Goal: Task Accomplishment & Management: Use online tool/utility

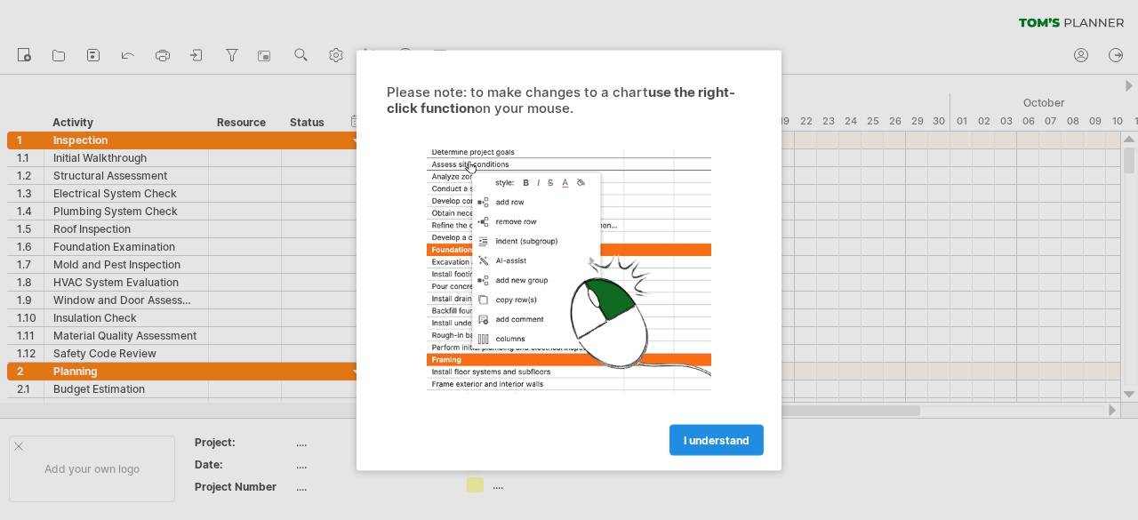
click at [719, 447] on link "I understand" at bounding box center [717, 439] width 94 height 31
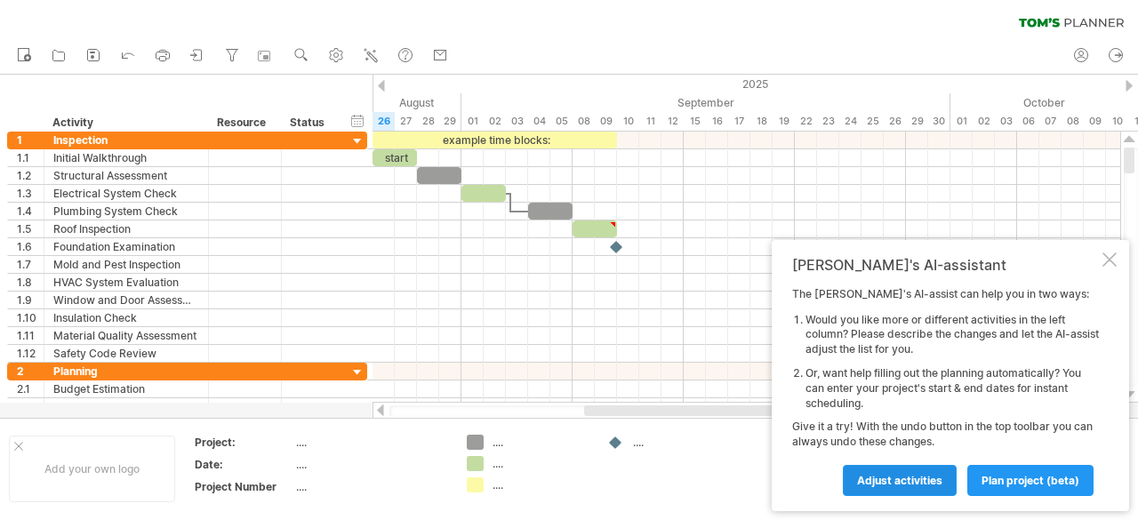
click at [900, 478] on span "Adjust activities" at bounding box center [899, 480] width 85 height 13
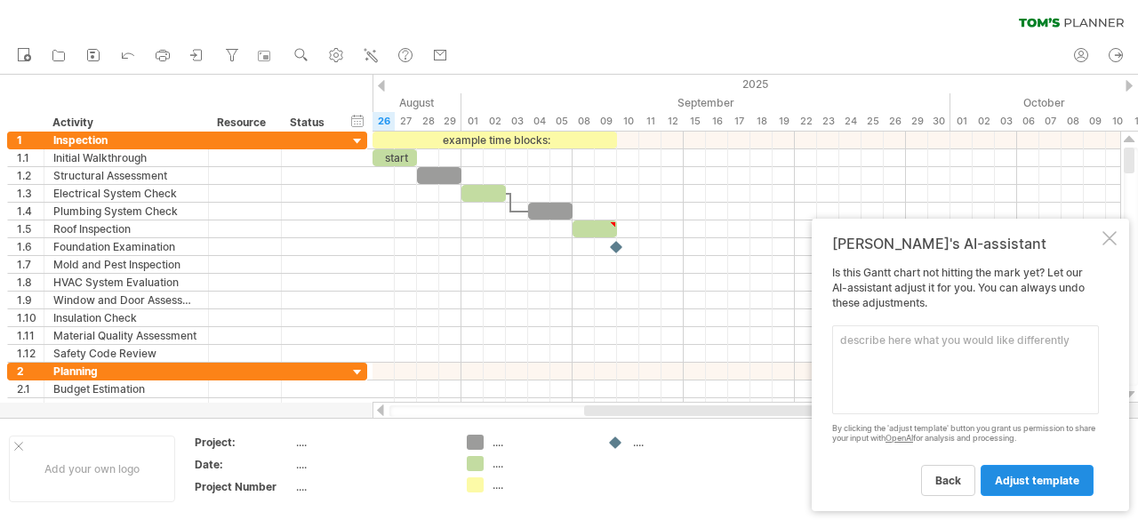
click at [1044, 480] on span "adjust template" at bounding box center [1037, 480] width 84 height 13
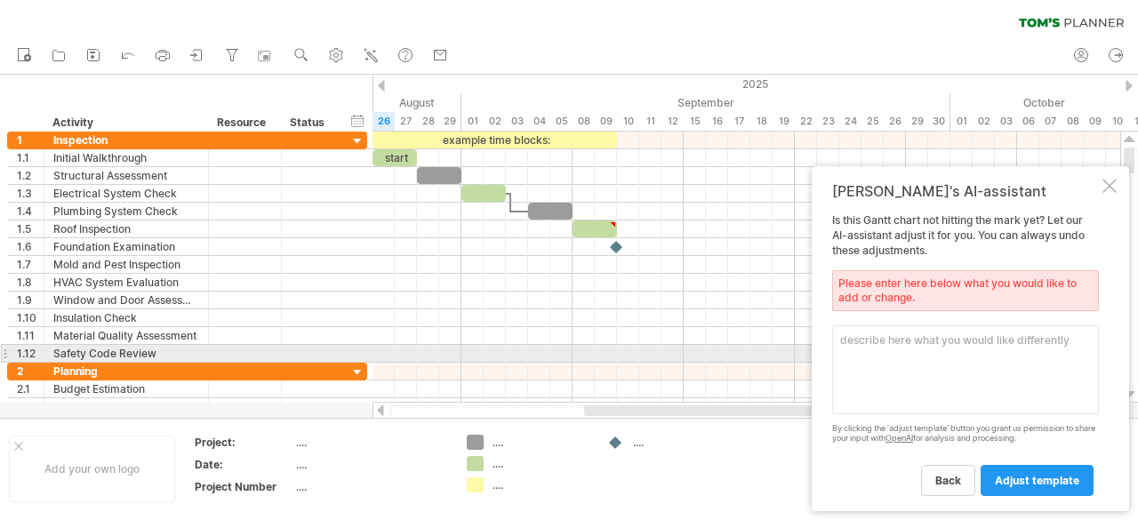
click at [856, 348] on textarea at bounding box center [965, 370] width 267 height 89
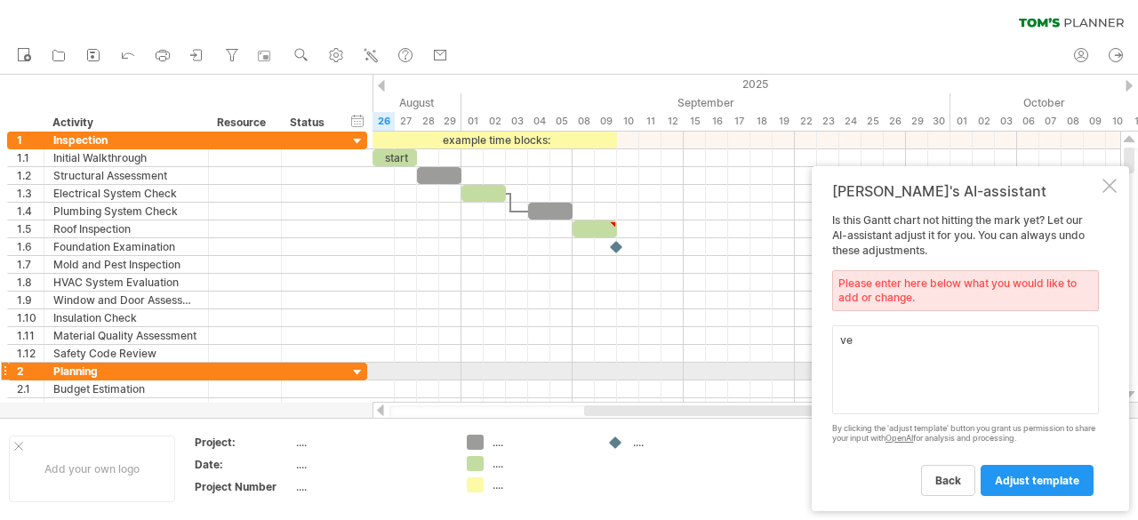
type textarea "v"
type textarea "we want"
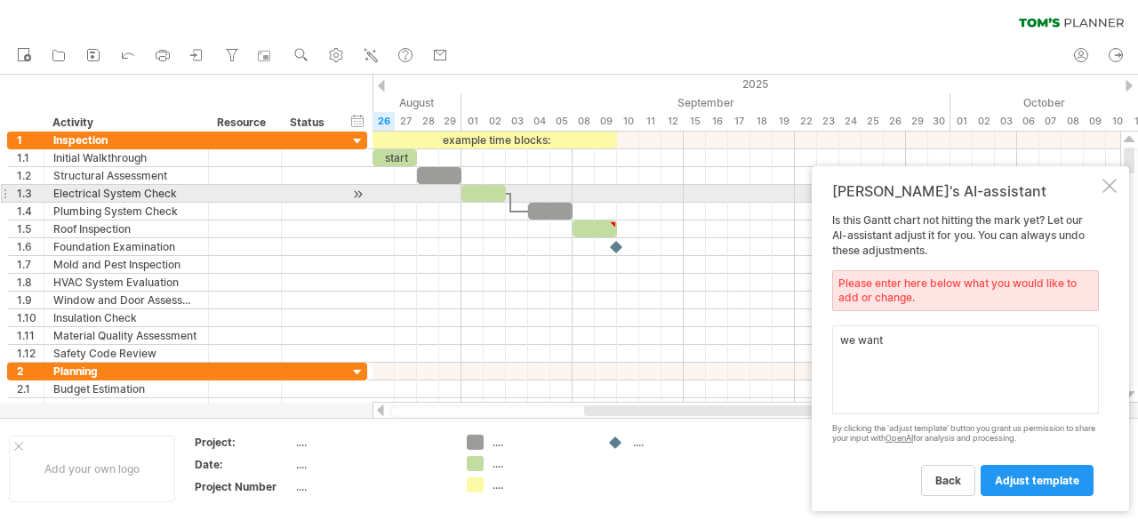
click at [1108, 190] on div at bounding box center [1110, 186] width 14 height 14
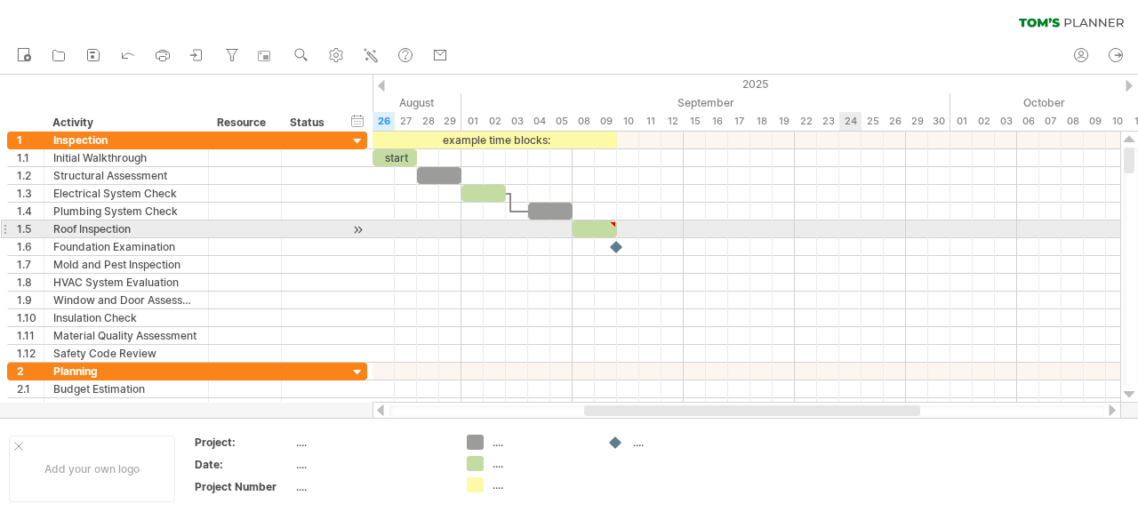
click at [859, 234] on div at bounding box center [747, 230] width 748 height 18
click at [829, 227] on div at bounding box center [747, 230] width 748 height 18
click at [721, 238] on div at bounding box center [747, 247] width 748 height 18
click at [373, 229] on div at bounding box center [747, 230] width 748 height 18
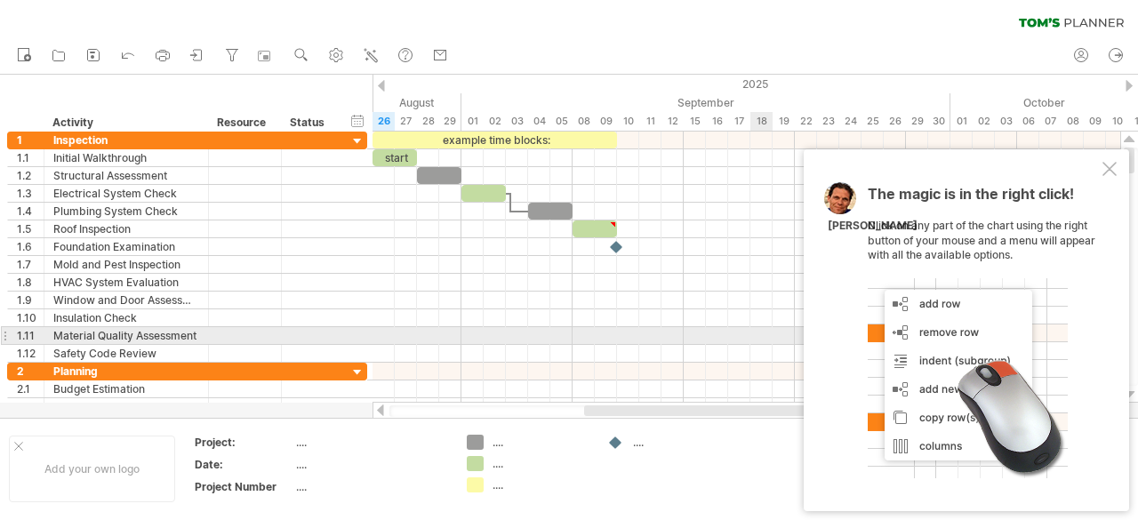
click at [953, 334] on div at bounding box center [968, 378] width 200 height 200
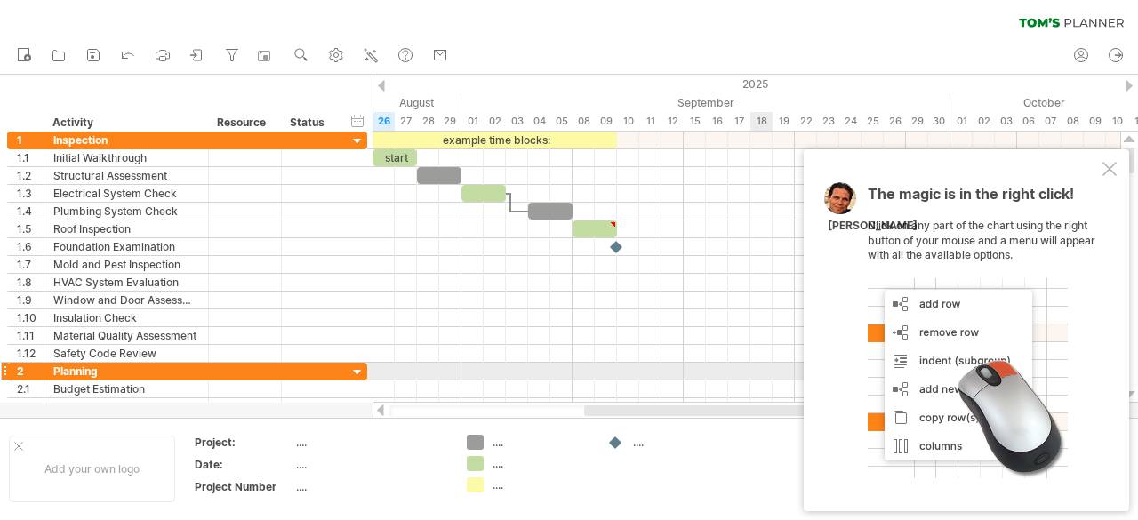
click at [945, 379] on div at bounding box center [968, 378] width 200 height 200
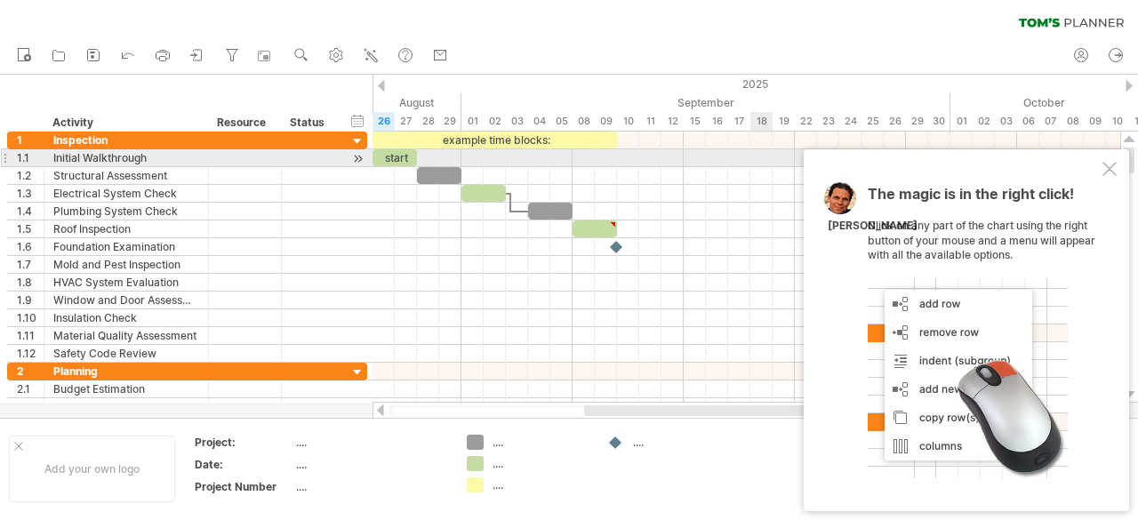
click at [1108, 163] on div at bounding box center [1110, 169] width 14 height 14
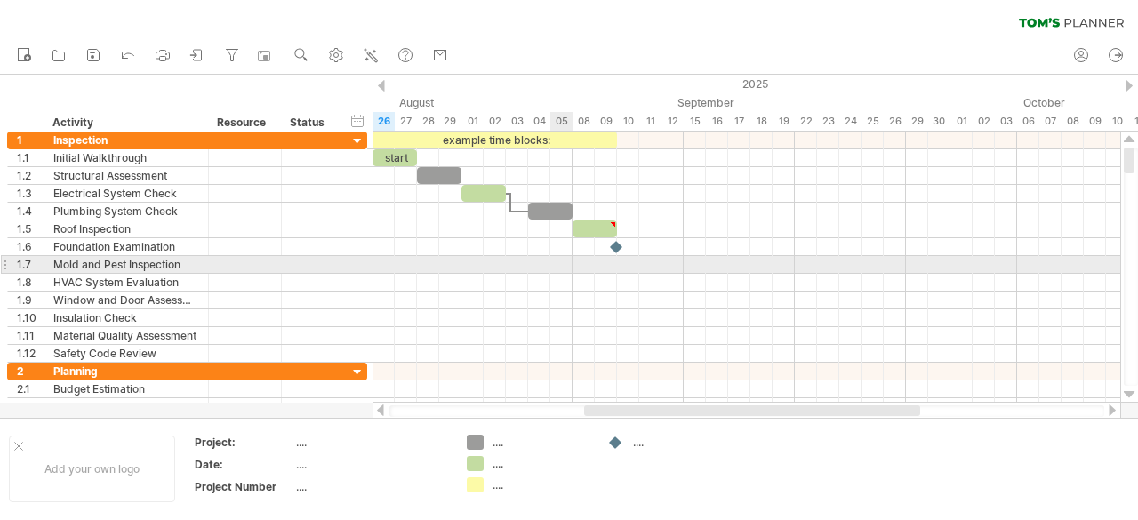
click at [560, 264] on div at bounding box center [747, 265] width 748 height 18
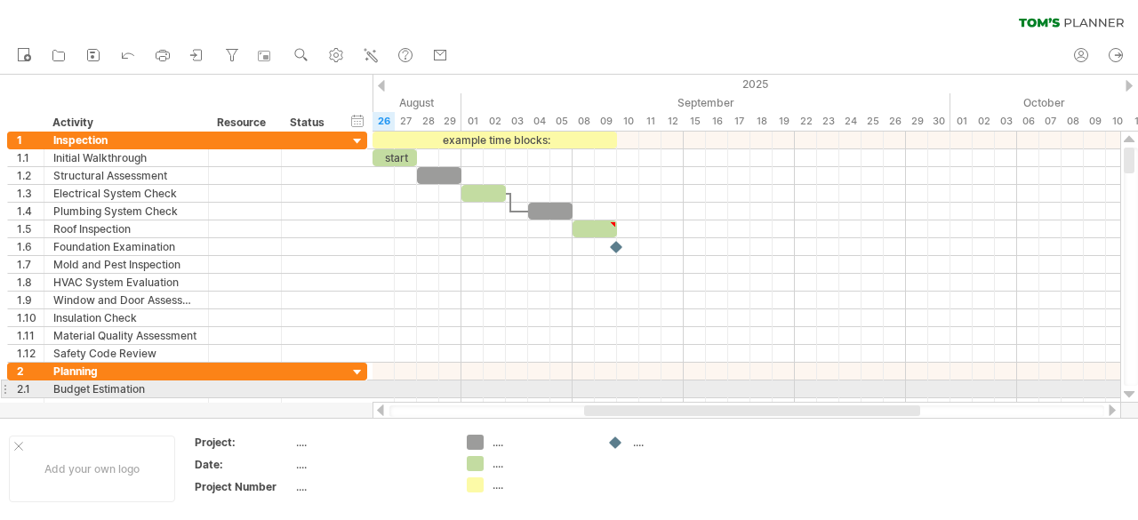
click at [1129, 396] on div at bounding box center [1130, 395] width 12 height 14
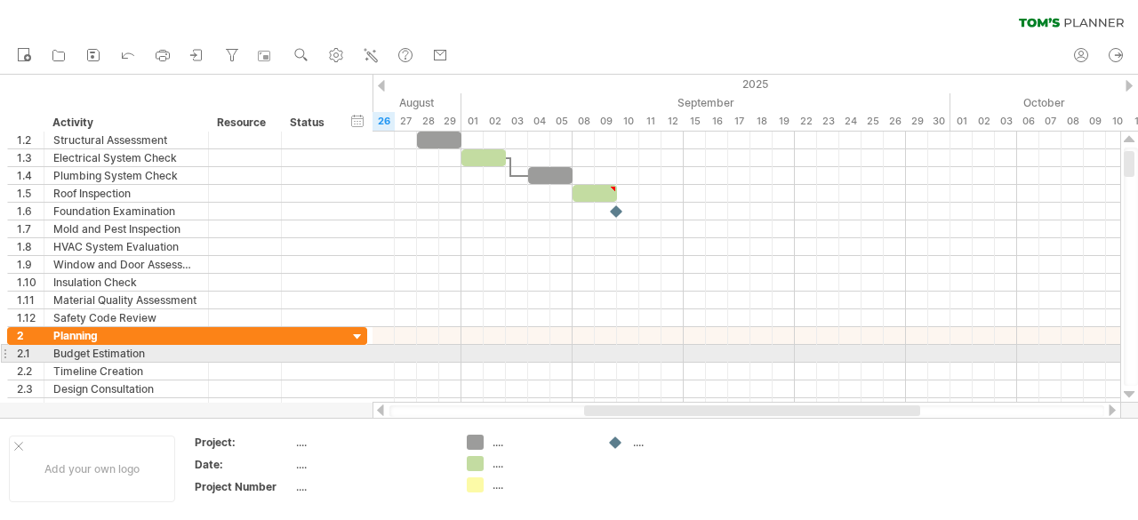
click at [1129, 396] on div at bounding box center [1130, 395] width 12 height 14
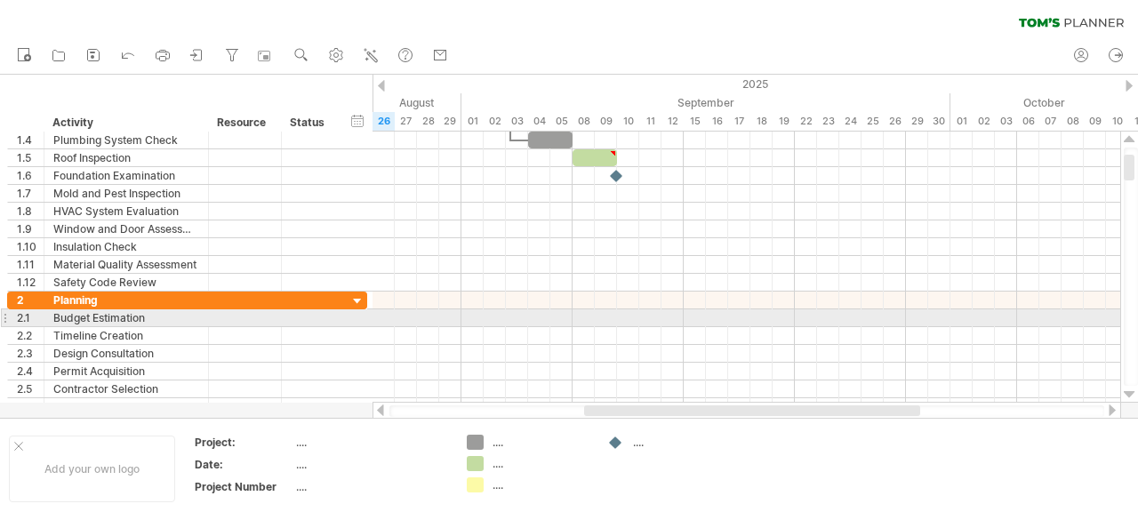
click at [1129, 396] on div at bounding box center [1130, 395] width 12 height 14
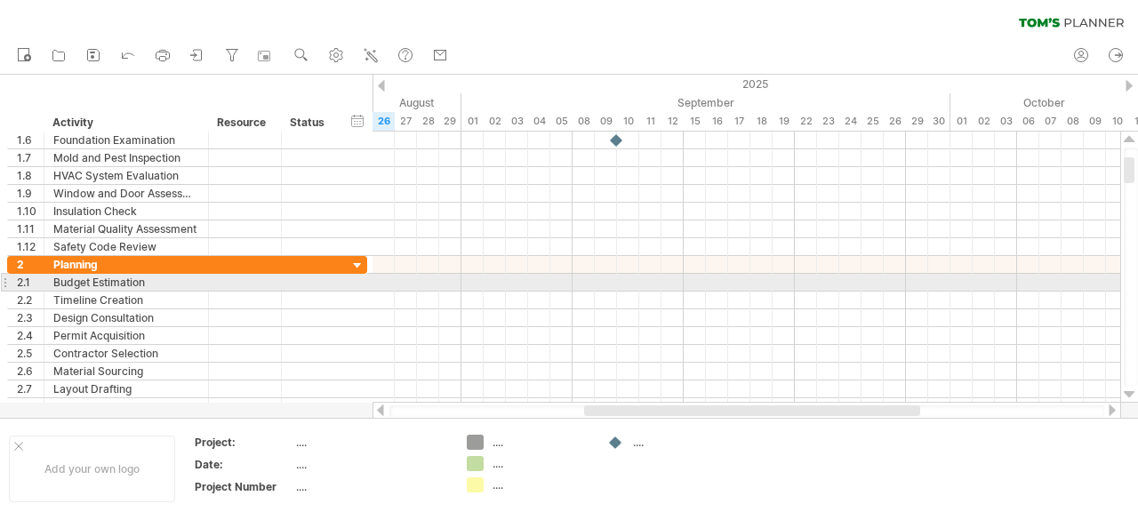
click at [1129, 396] on div at bounding box center [1130, 395] width 12 height 14
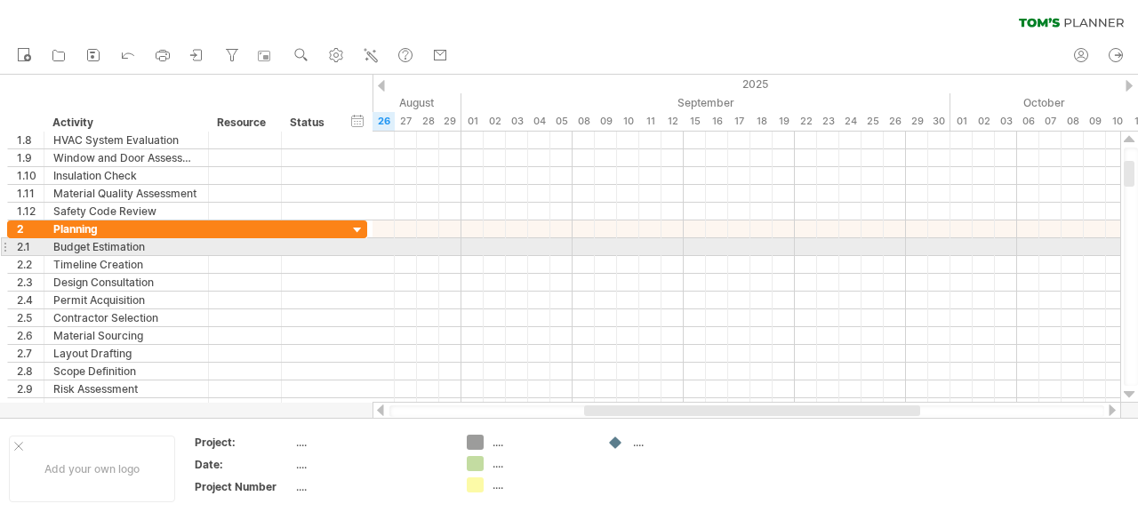
click at [1129, 396] on div at bounding box center [1130, 395] width 12 height 14
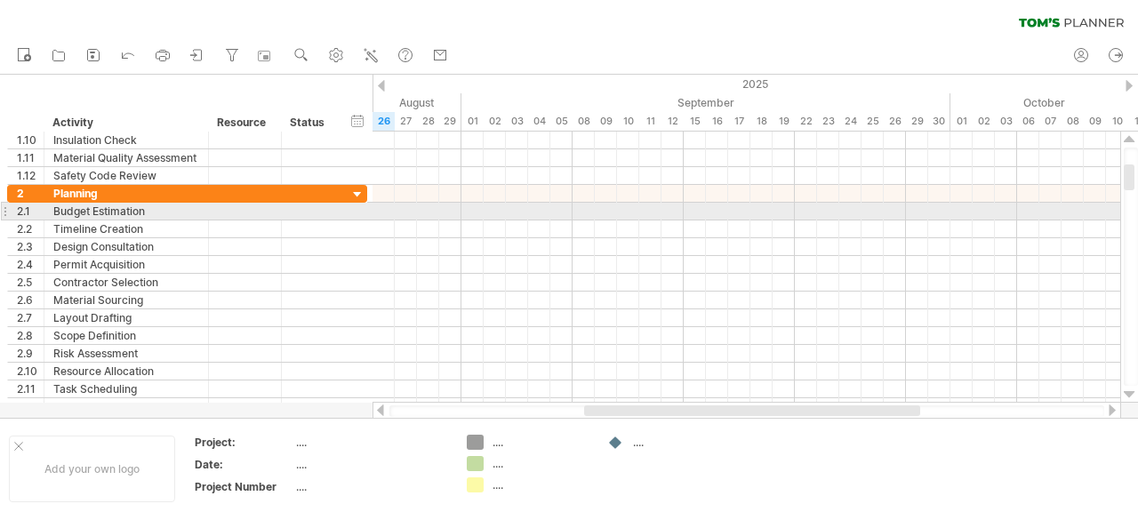
click at [1129, 396] on div at bounding box center [1130, 395] width 12 height 14
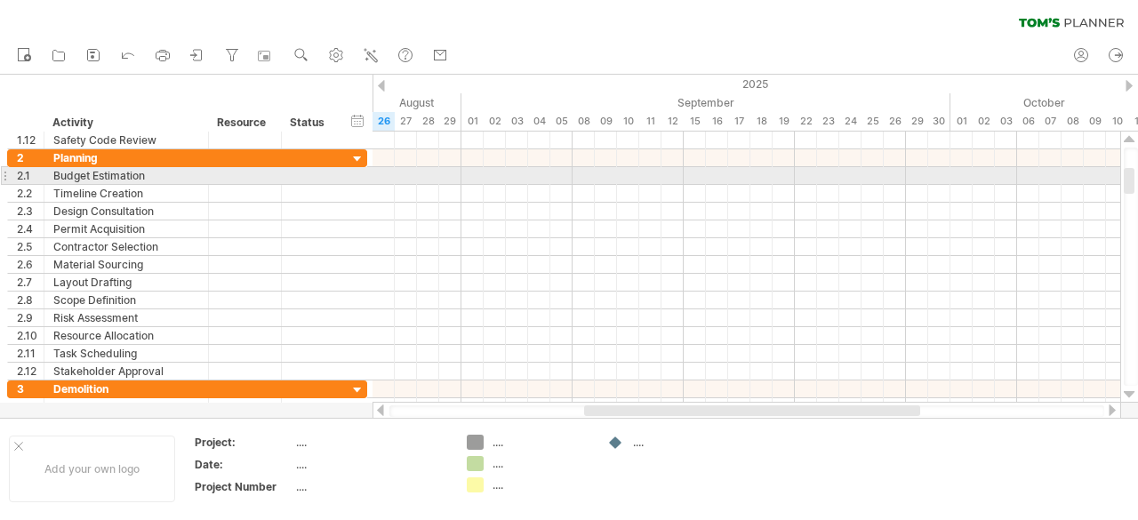
click at [1129, 396] on div at bounding box center [1130, 395] width 12 height 14
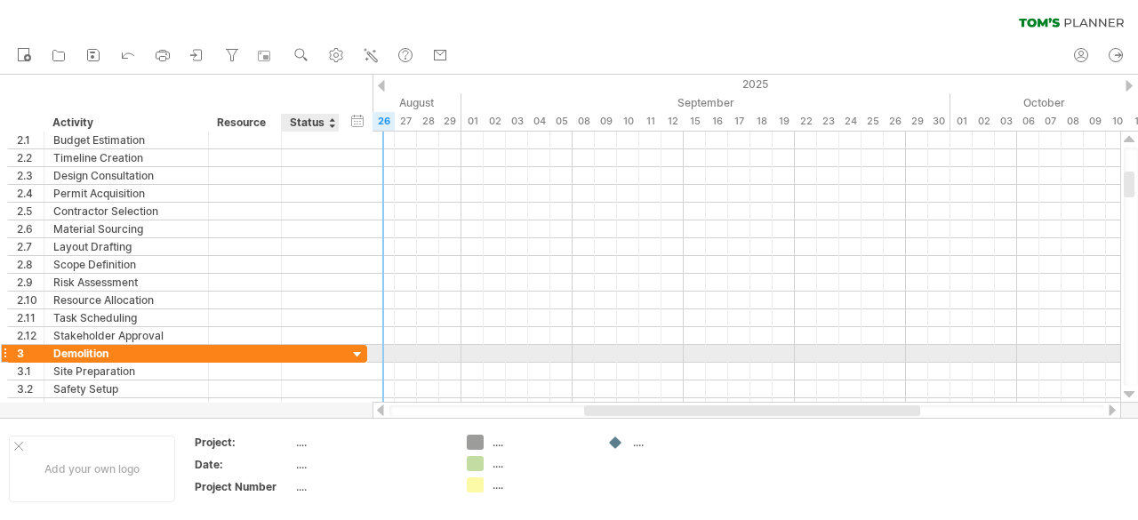
click at [358, 350] on div at bounding box center [358, 355] width 17 height 17
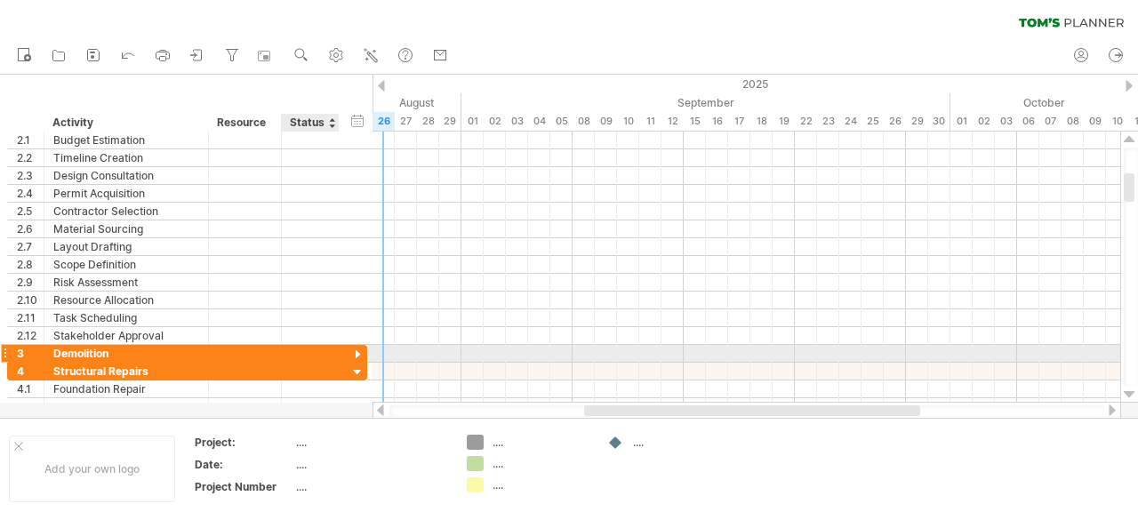
click at [358, 350] on div at bounding box center [358, 355] width 17 height 17
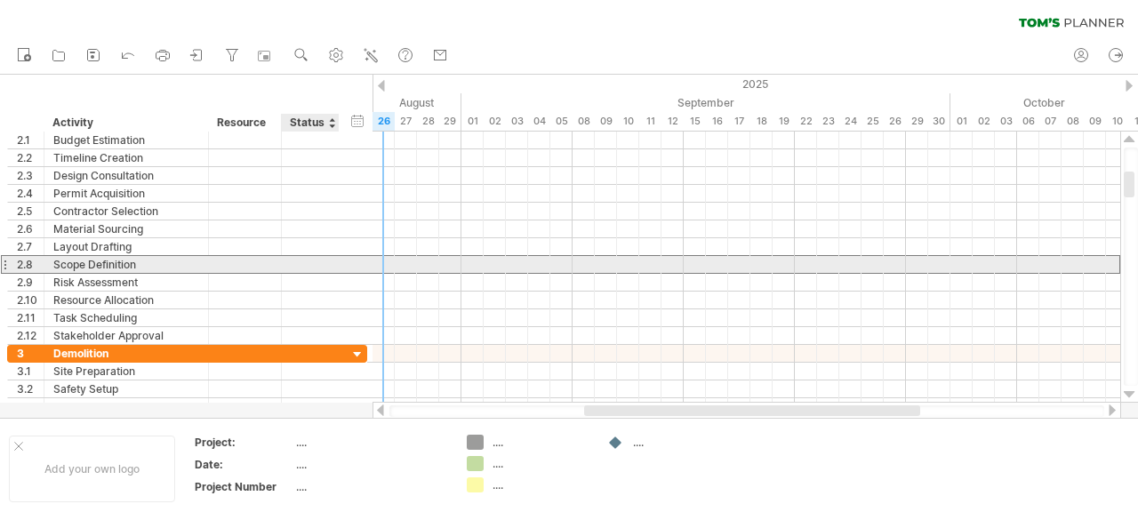
click at [325, 257] on div at bounding box center [310, 264] width 39 height 17
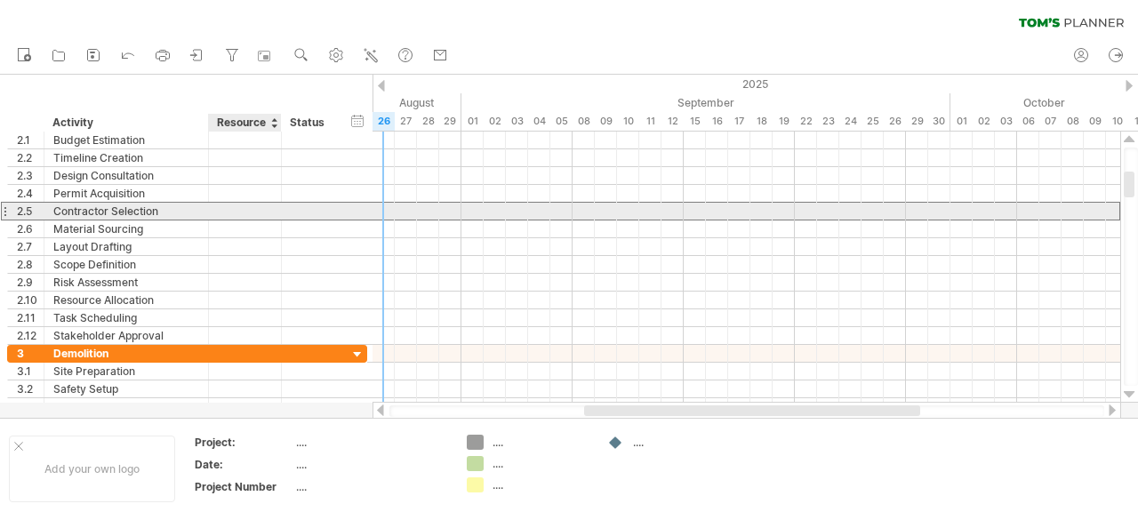
click at [261, 212] on div at bounding box center [245, 211] width 54 height 17
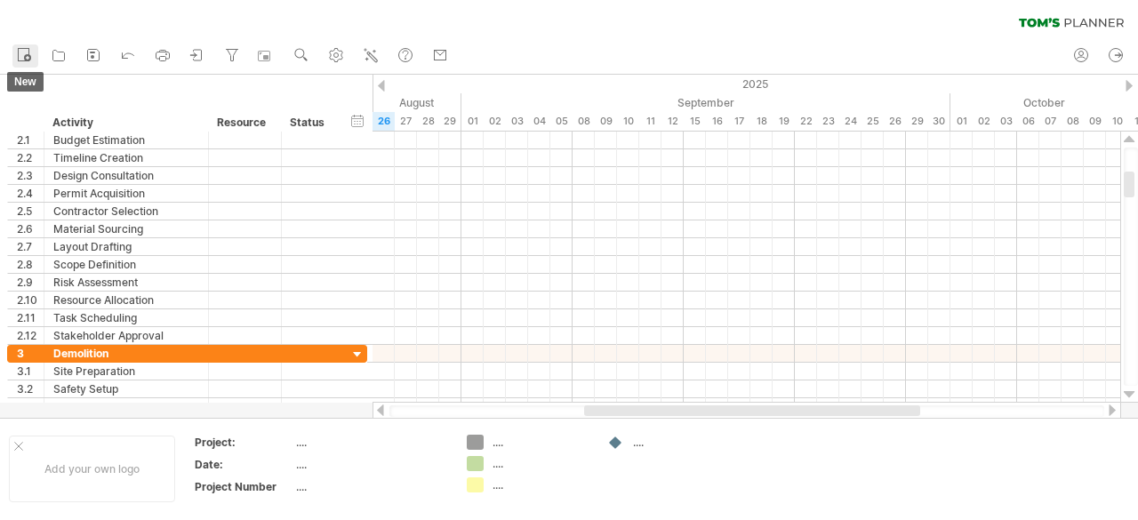
click at [25, 54] on icon at bounding box center [24, 54] width 18 height 18
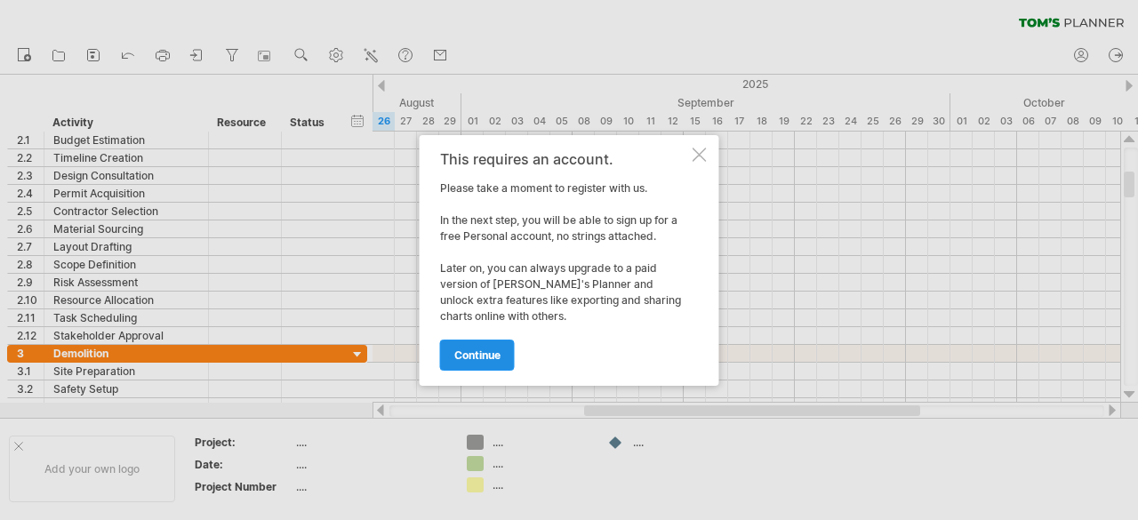
click at [486, 357] on span "continue" at bounding box center [477, 355] width 46 height 13
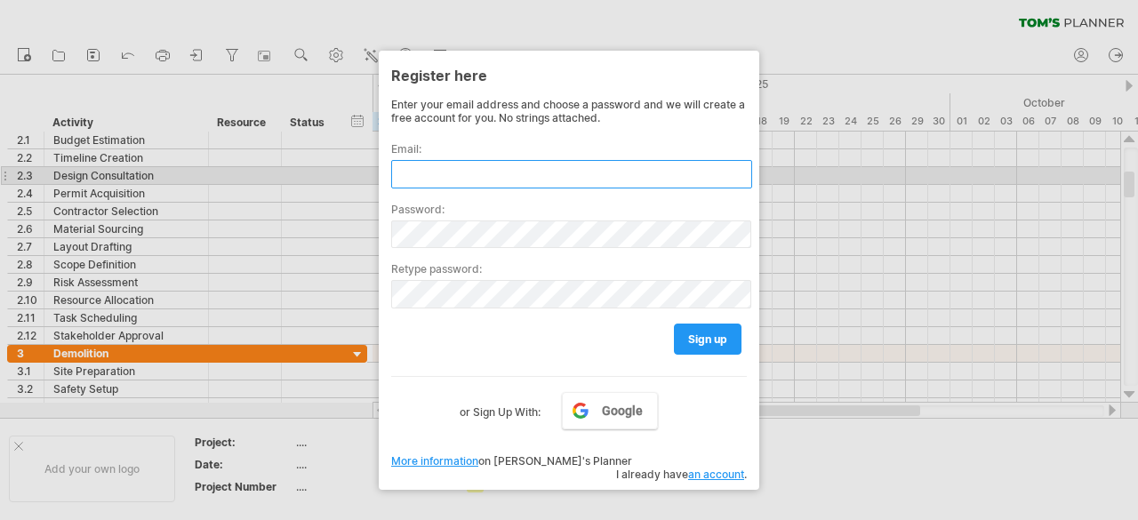
click at [446, 178] on input "text" at bounding box center [571, 174] width 361 height 28
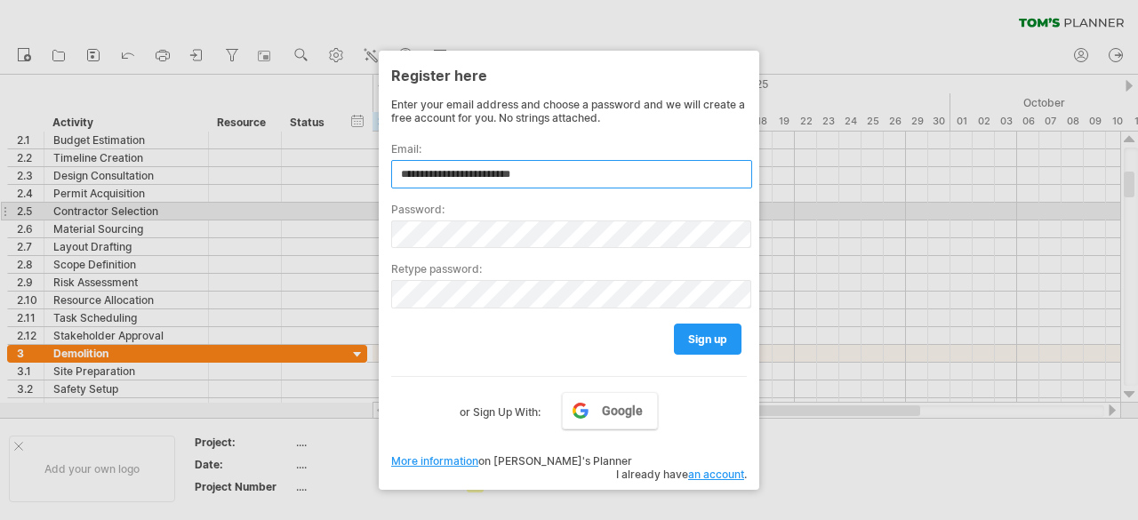
type input "**********"
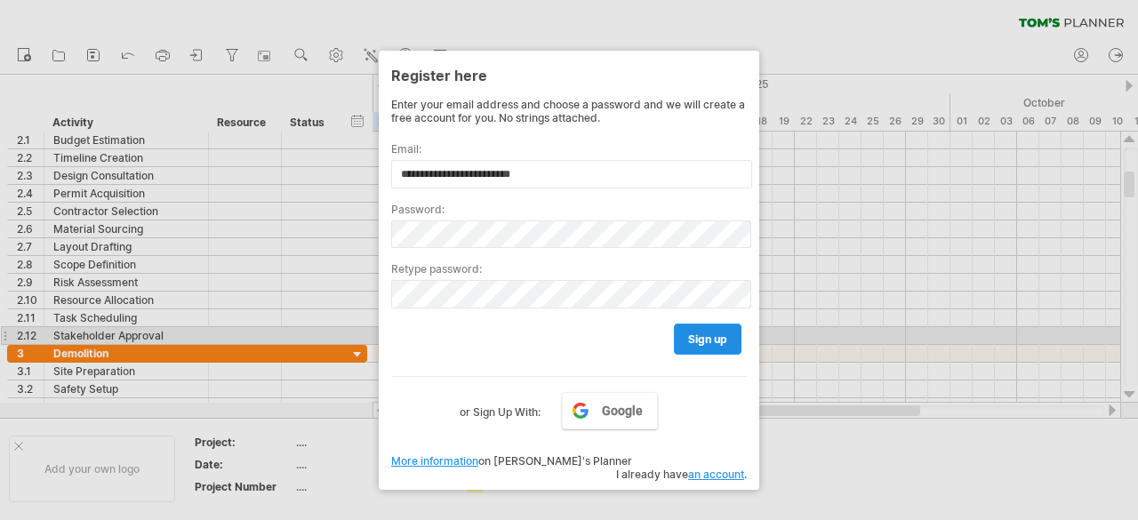
click at [711, 335] on span "sign up" at bounding box center [707, 339] width 39 height 13
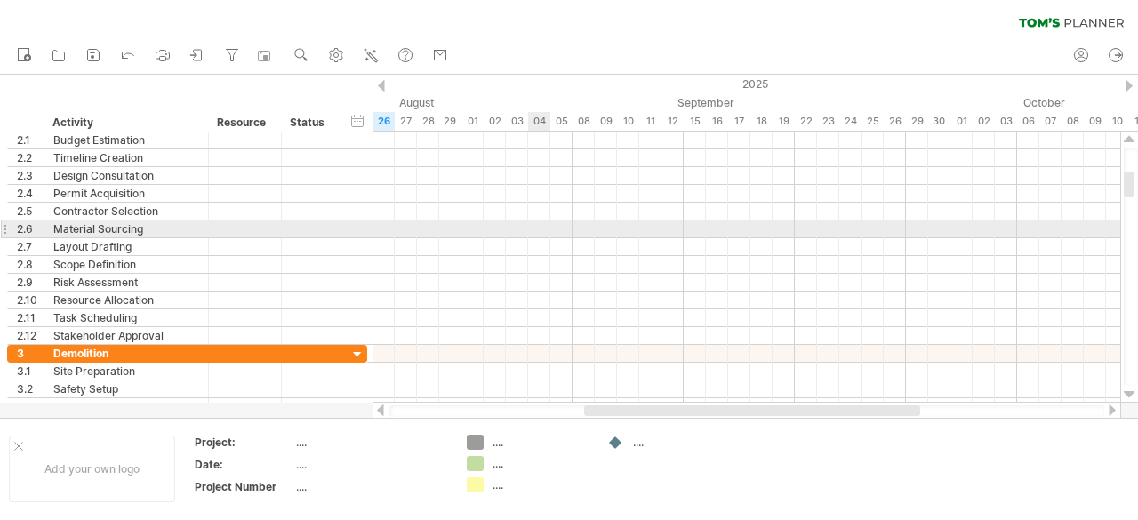
click at [537, 222] on div at bounding box center [747, 230] width 748 height 18
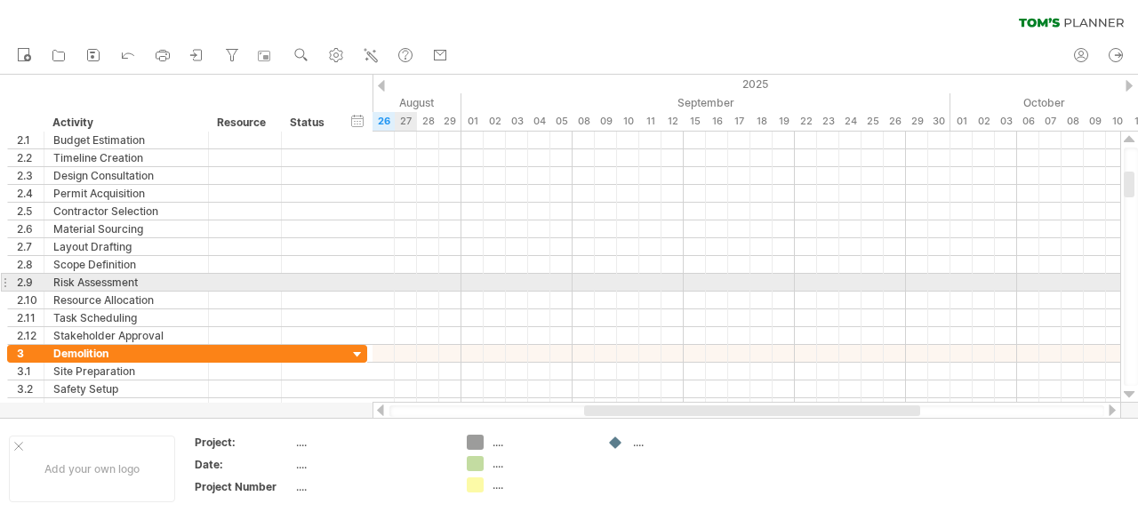
click at [404, 277] on div at bounding box center [747, 283] width 748 height 18
click at [486, 292] on div at bounding box center [747, 301] width 748 height 18
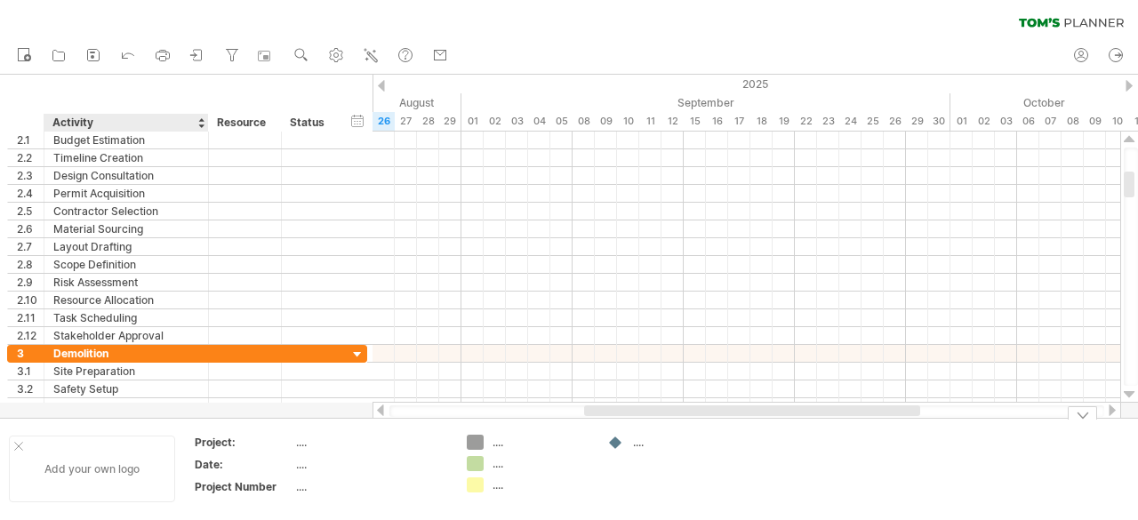
click at [85, 465] on div "Add your own logo" at bounding box center [92, 469] width 166 height 67
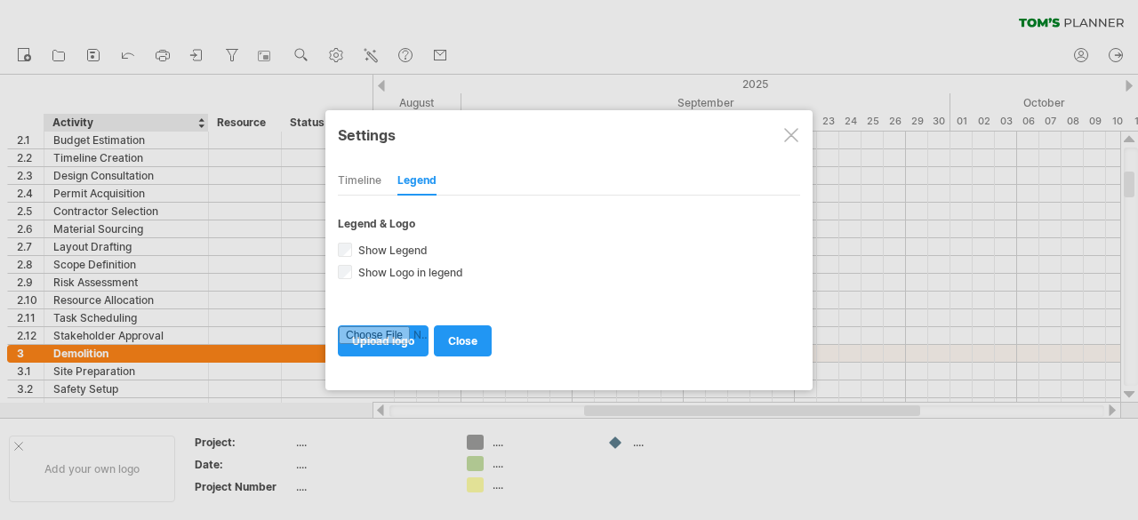
click at [797, 136] on div at bounding box center [791, 135] width 14 height 14
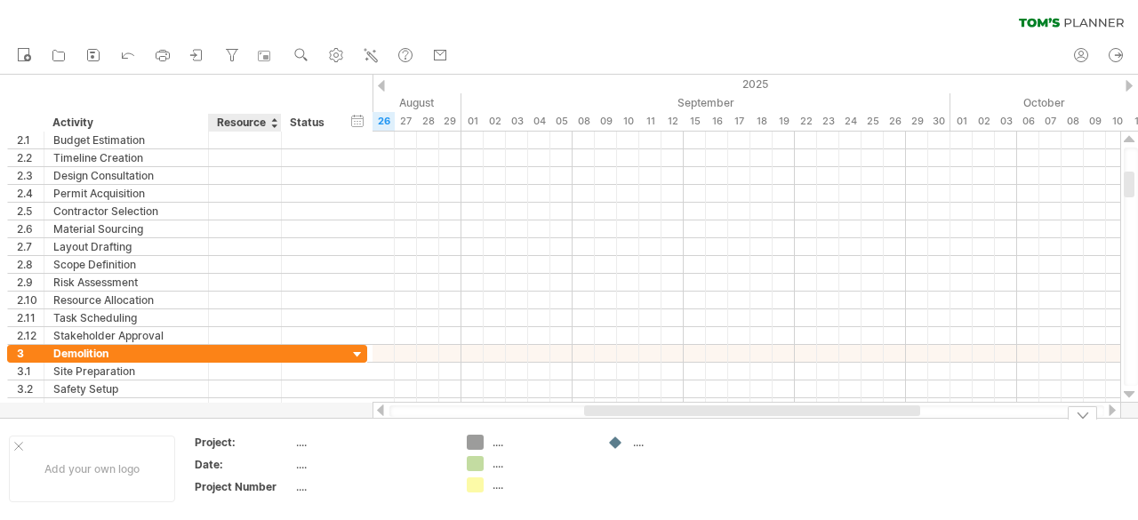
click at [226, 442] on div "Project:" at bounding box center [244, 442] width 98 height 15
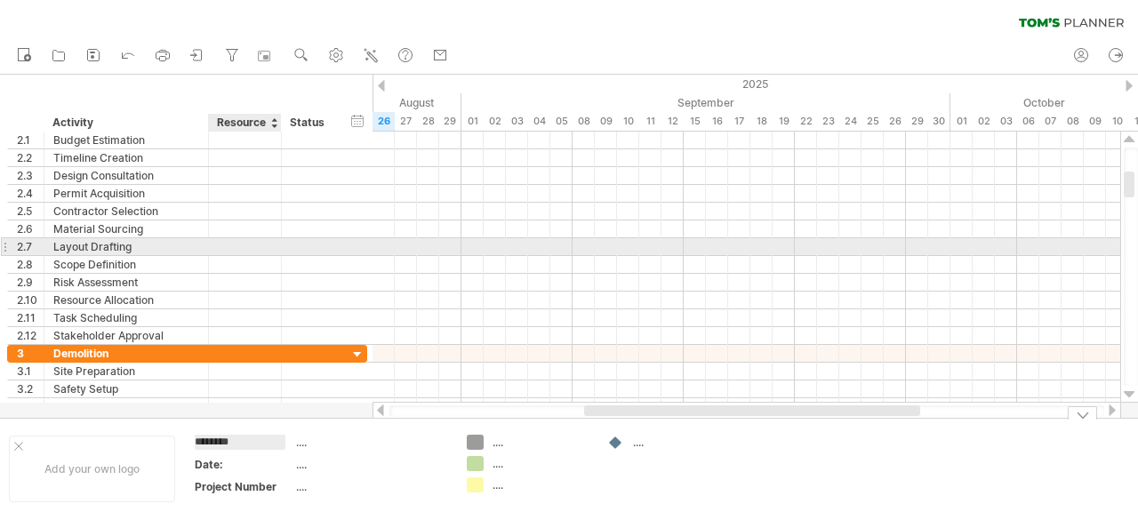
click at [239, 248] on div at bounding box center [245, 246] width 54 height 17
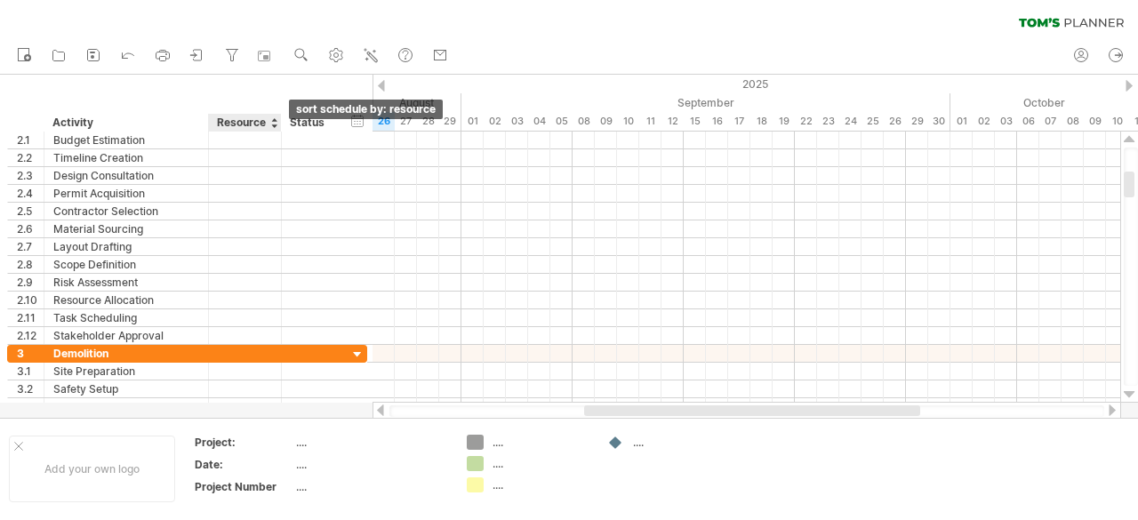
click at [271, 125] on div at bounding box center [273, 123] width 7 height 18
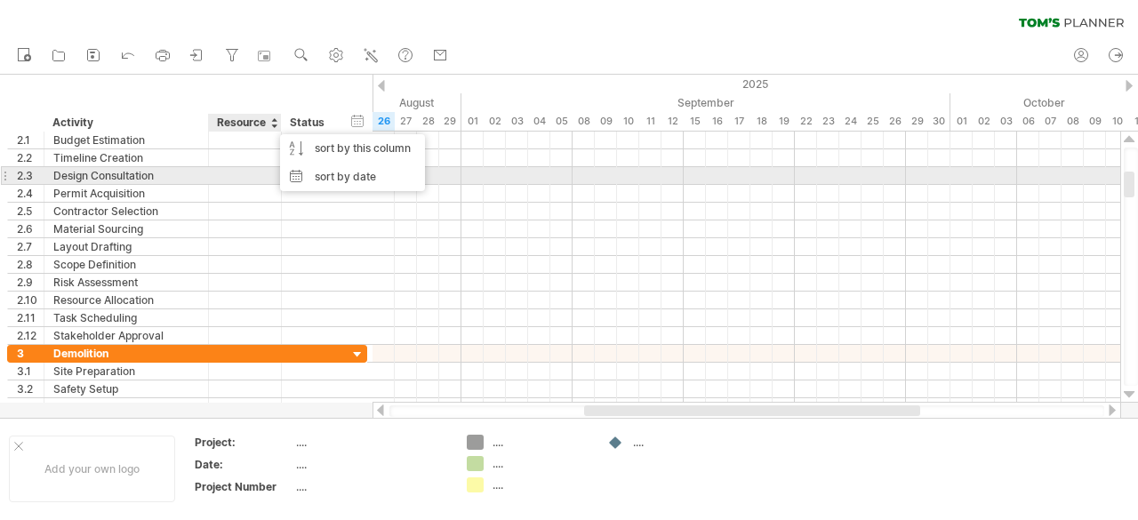
click at [256, 182] on div at bounding box center [245, 175] width 54 height 17
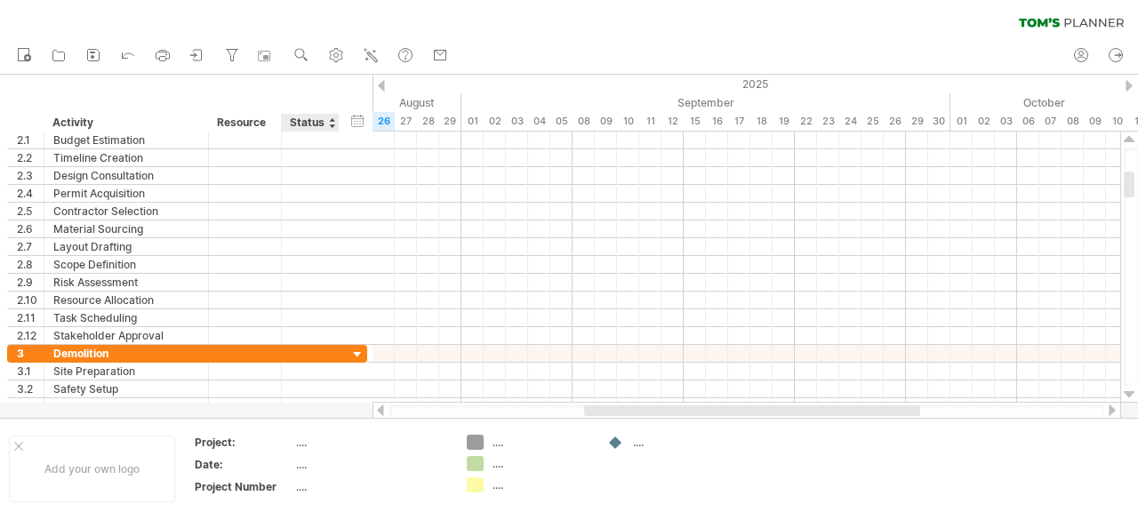
click at [327, 125] on div "Status" at bounding box center [309, 123] width 39 height 18
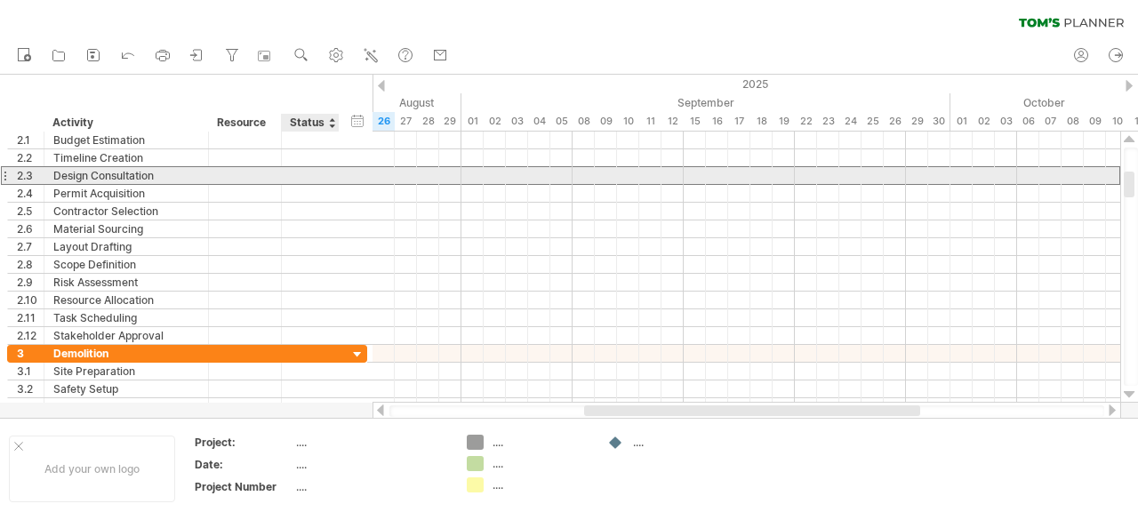
click at [310, 180] on div at bounding box center [310, 175] width 39 height 17
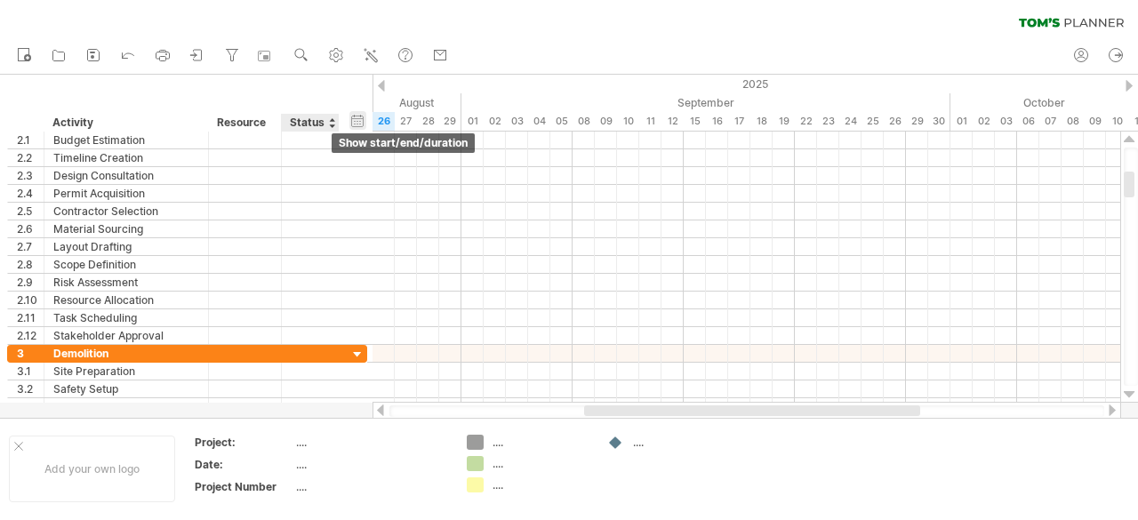
click at [359, 120] on div "hide start/end/duration show start/end/duration" at bounding box center [358, 120] width 17 height 19
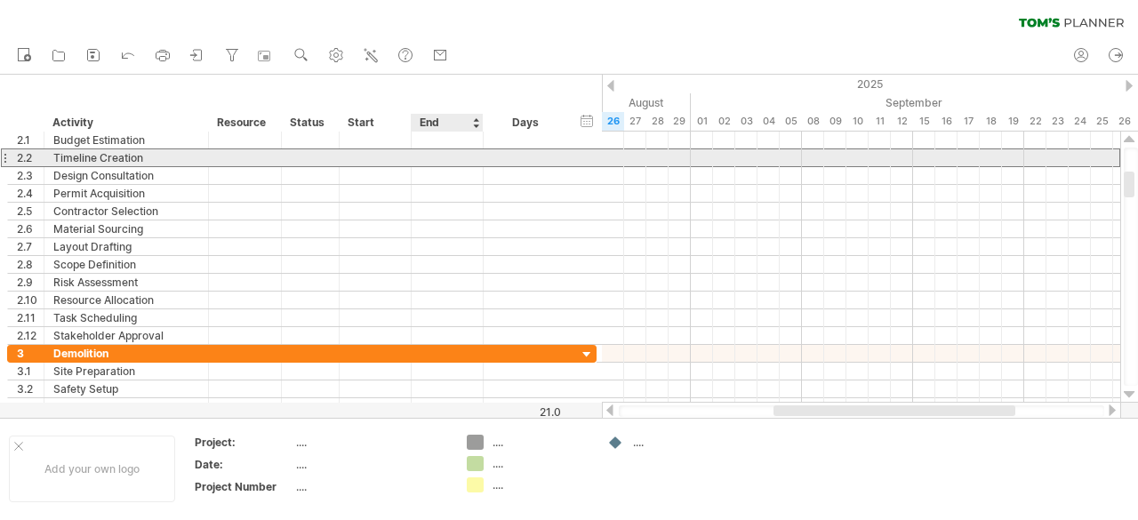
click at [438, 153] on div at bounding box center [448, 157] width 72 height 17
click at [374, 158] on div at bounding box center [376, 157] width 72 height 17
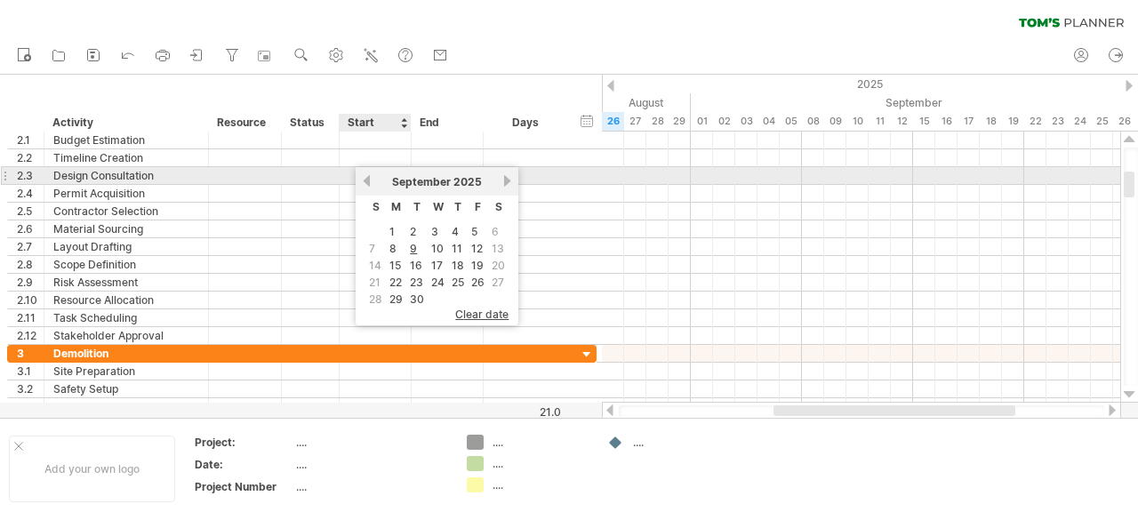
click at [368, 177] on link "previous" at bounding box center [366, 180] width 13 height 13
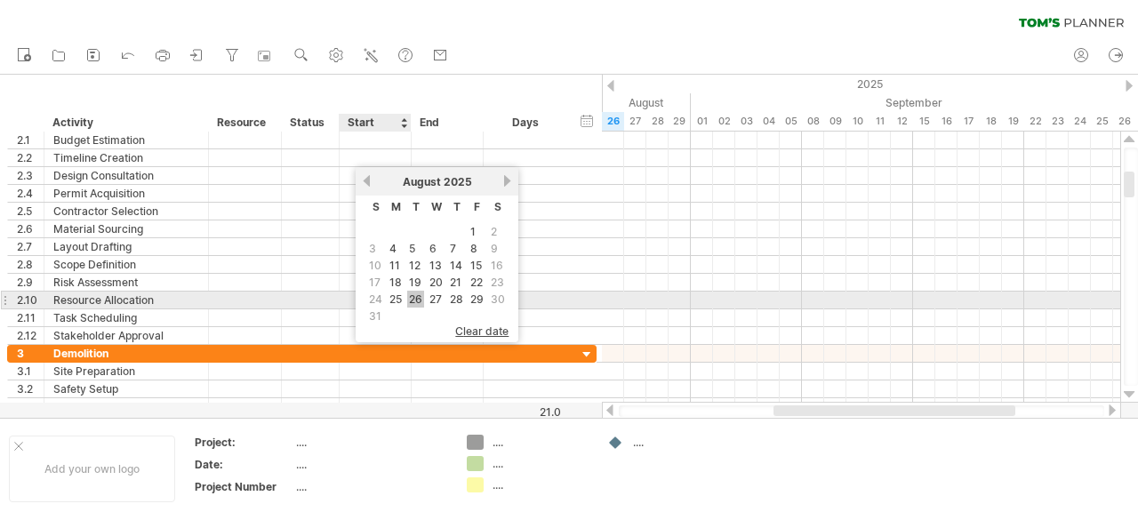
click at [421, 293] on link "26" at bounding box center [415, 299] width 17 height 17
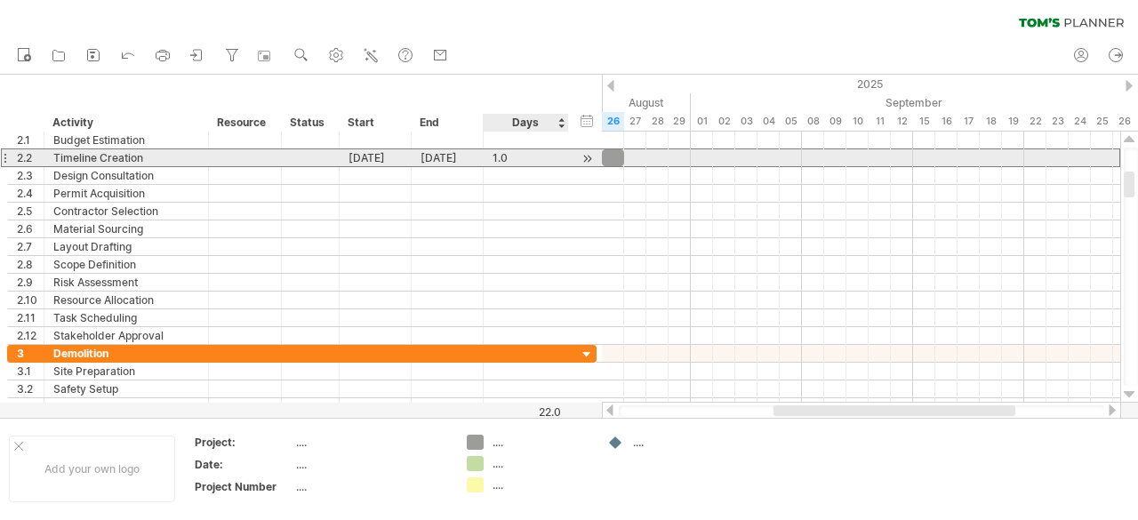
click at [527, 156] on div "1.0" at bounding box center [526, 157] width 67 height 17
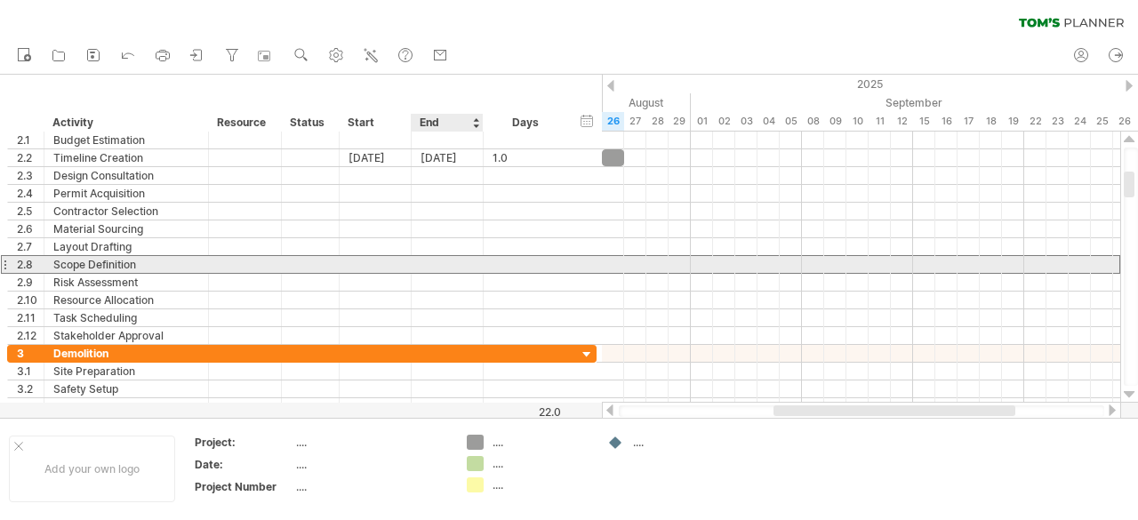
click at [452, 265] on div at bounding box center [448, 264] width 72 height 17
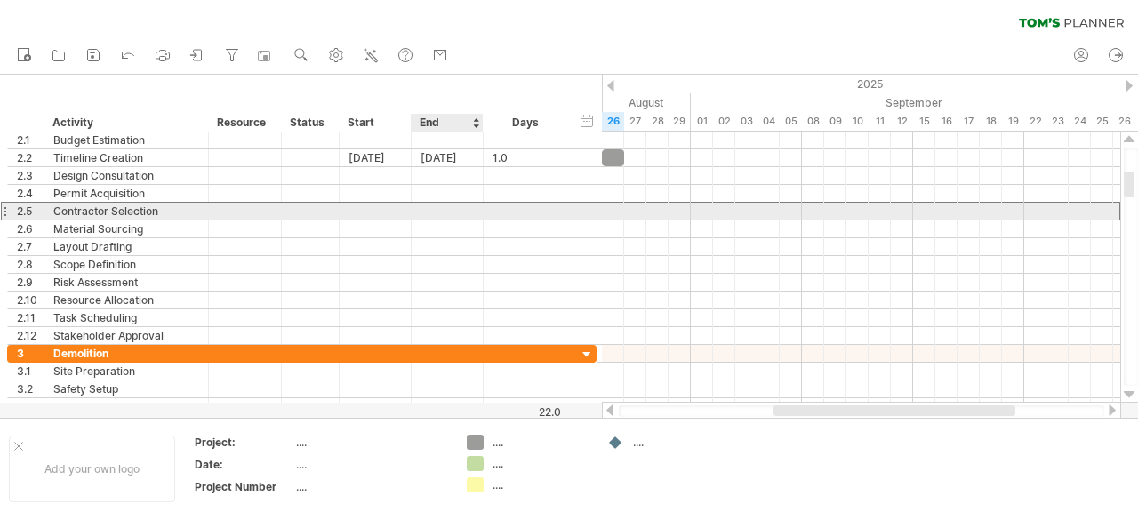
click at [422, 204] on div at bounding box center [448, 211] width 72 height 17
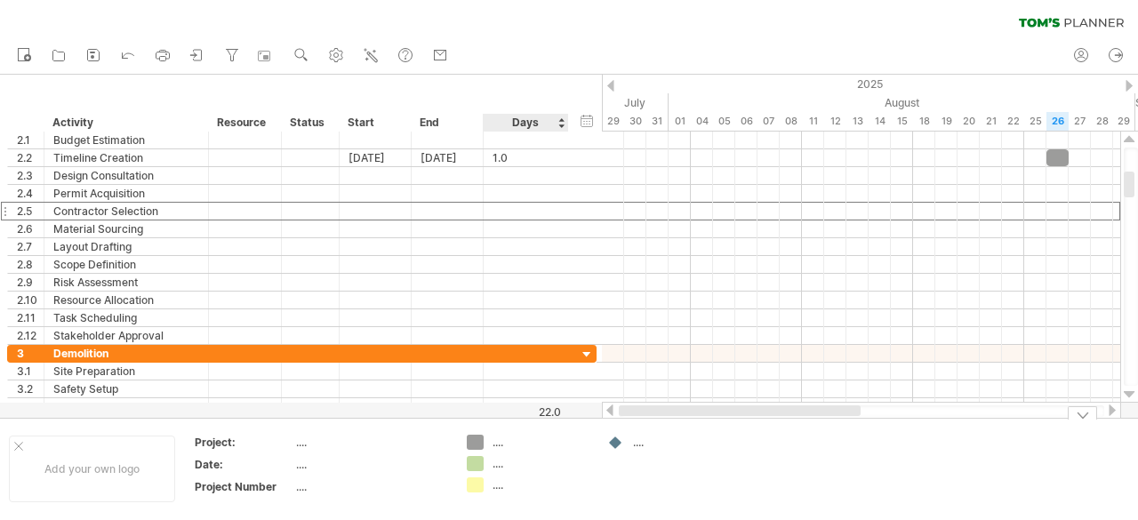
drag, startPoint x: 941, startPoint y: 409, endPoint x: 562, endPoint y: 426, distance: 379.2
click at [562, 426] on div "Trying to reach [DOMAIN_NAME] Connected again... 0% clear filter new 1" at bounding box center [569, 260] width 1138 height 520
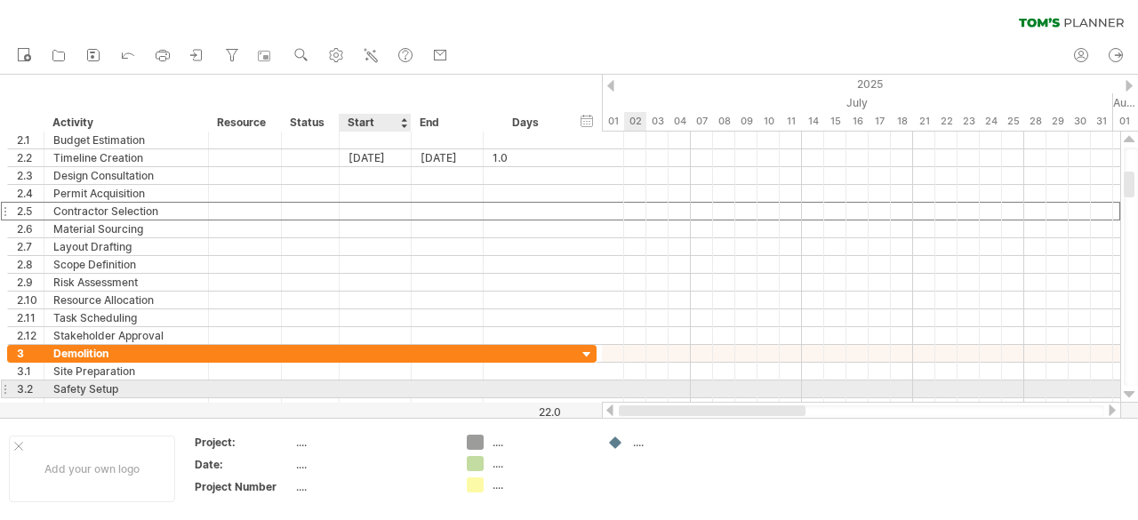
drag, startPoint x: 761, startPoint y: 408, endPoint x: 390, endPoint y: 381, distance: 371.9
click at [390, 381] on div "Trying to reach [DOMAIN_NAME] Connected again... 0% clear filter new 1" at bounding box center [569, 260] width 1138 height 520
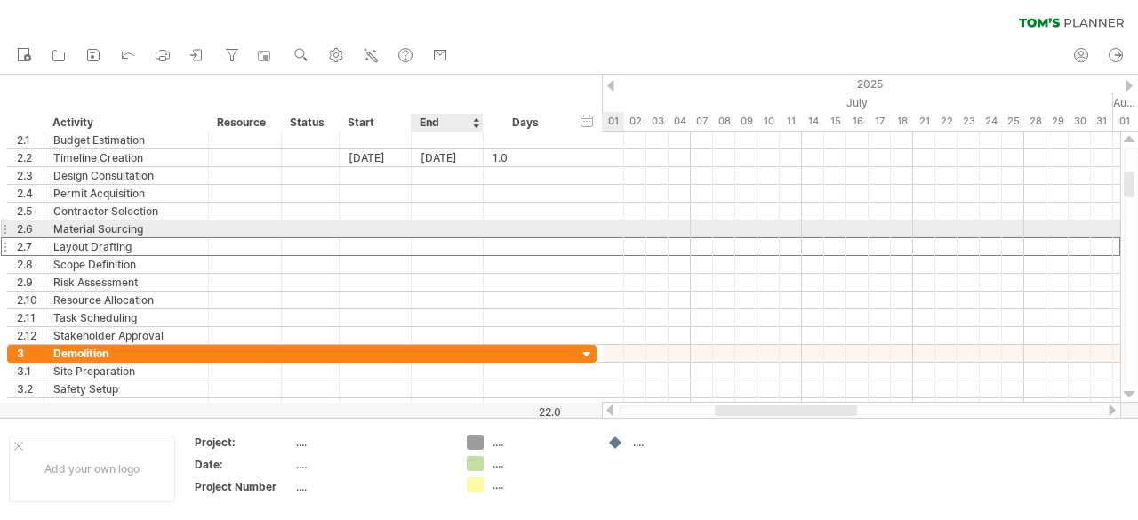
click at [439, 238] on div at bounding box center [448, 246] width 72 height 17
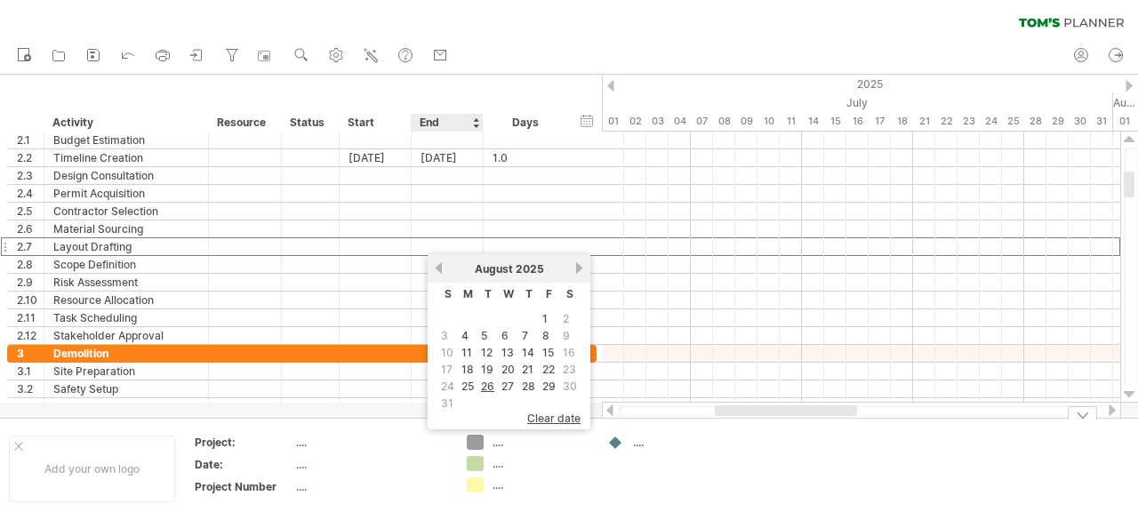
click at [475, 439] on div "Trying to reach [DOMAIN_NAME] Connected again... 0% clear filter new 1" at bounding box center [569, 260] width 1138 height 520
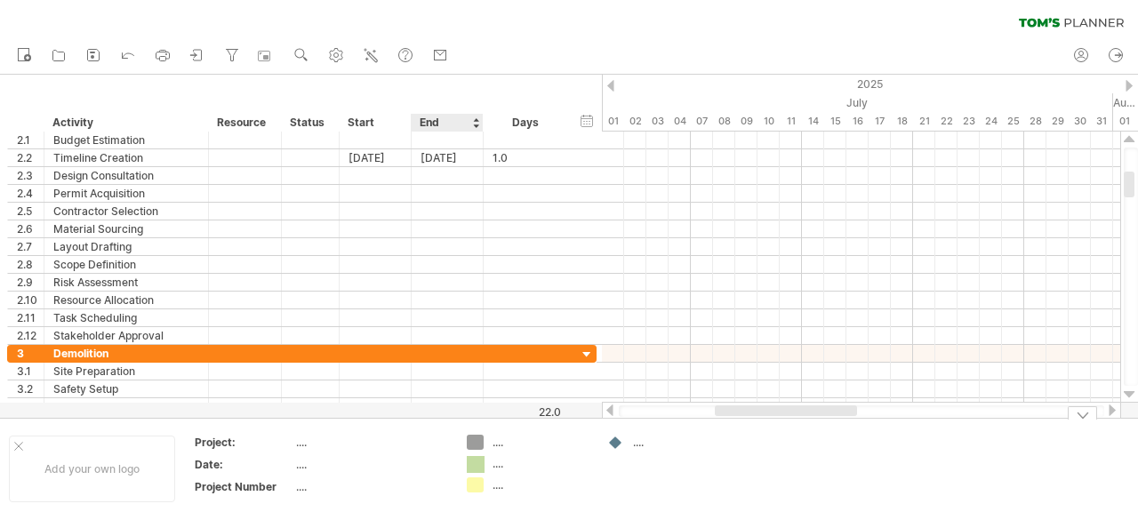
click at [478, 456] on div "Trying to reach [DOMAIN_NAME] Connected again... 0% clear filter new 1" at bounding box center [569, 260] width 1138 height 520
click at [473, 485] on div "Trying to reach [DOMAIN_NAME] Connected again... 0% clear filter new 1" at bounding box center [569, 260] width 1138 height 520
click at [612, 439] on div "Trying to reach [DOMAIN_NAME] Connected again... 0% clear filter new 1" at bounding box center [569, 260] width 1138 height 520
click at [639, 444] on div "...." at bounding box center [681, 442] width 97 height 15
click at [1084, 417] on div at bounding box center [1082, 412] width 29 height 13
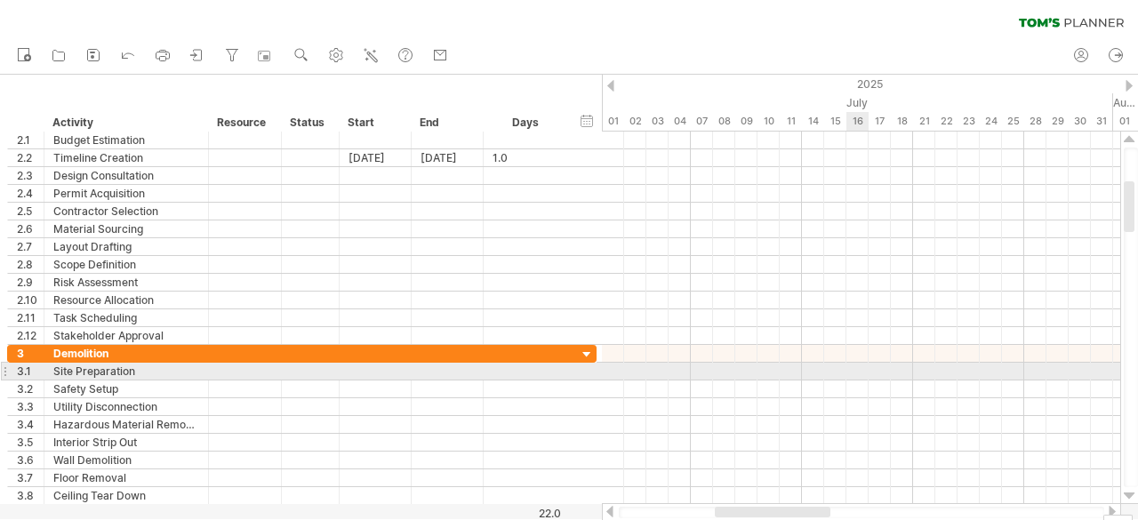
click at [853, 374] on div at bounding box center [861, 372] width 519 height 18
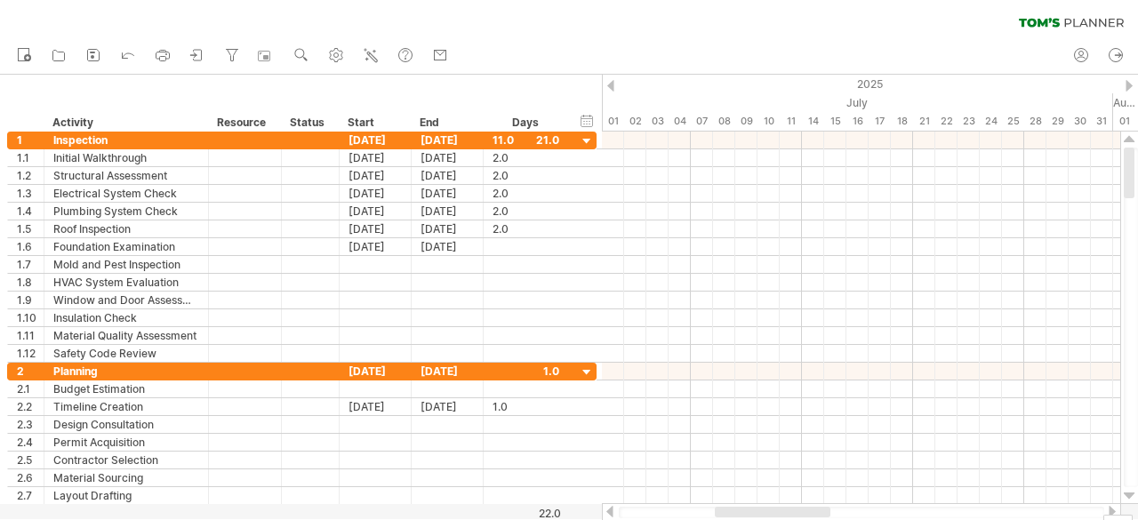
drag, startPoint x: 1126, startPoint y: 213, endPoint x: 1138, endPoint y: -12, distance: 225.3
click at [1138, 0] on html "progress(100%) Trying to reach [DOMAIN_NAME] Connected again... 0% clear filter…" at bounding box center [569, 262] width 1138 height 524
click at [448, 55] on use at bounding box center [440, 55] width 18 height 18
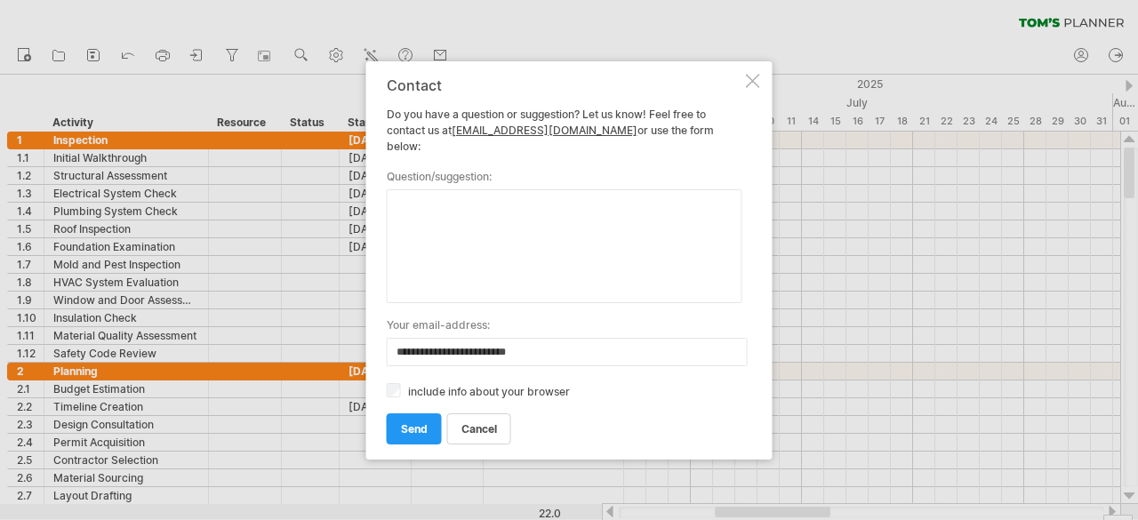
click at [757, 88] on div at bounding box center [753, 81] width 14 height 14
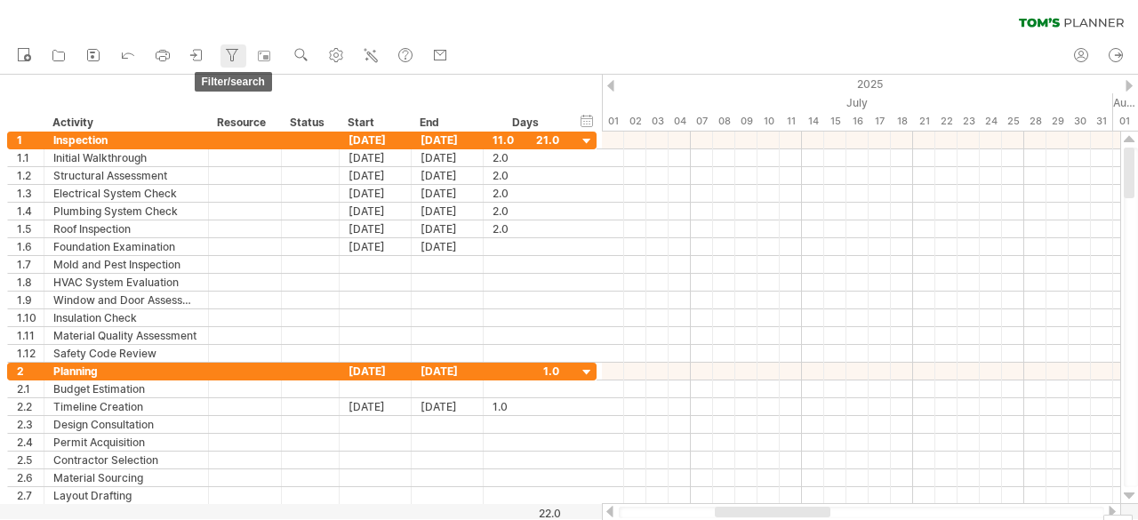
click at [235, 53] on icon at bounding box center [233, 56] width 10 height 12
type input "**********"
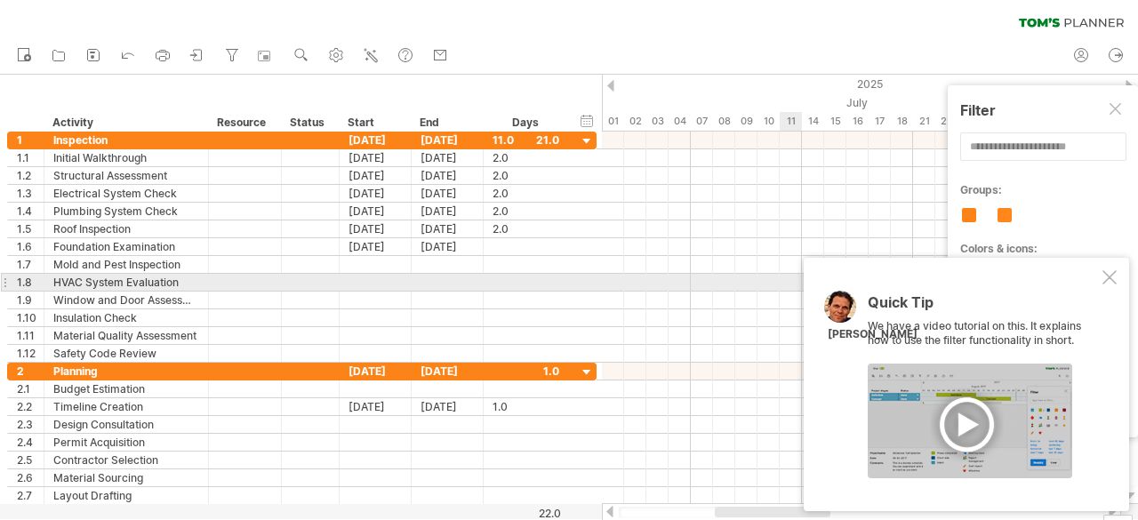
click at [1108, 277] on div at bounding box center [1110, 277] width 14 height 14
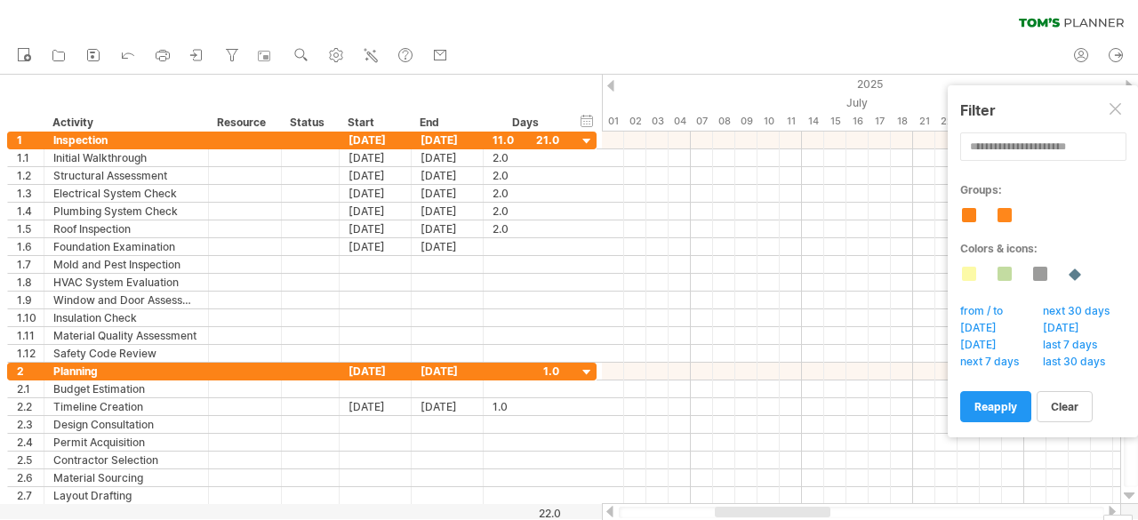
click at [1116, 110] on div at bounding box center [1117, 110] width 14 height 14
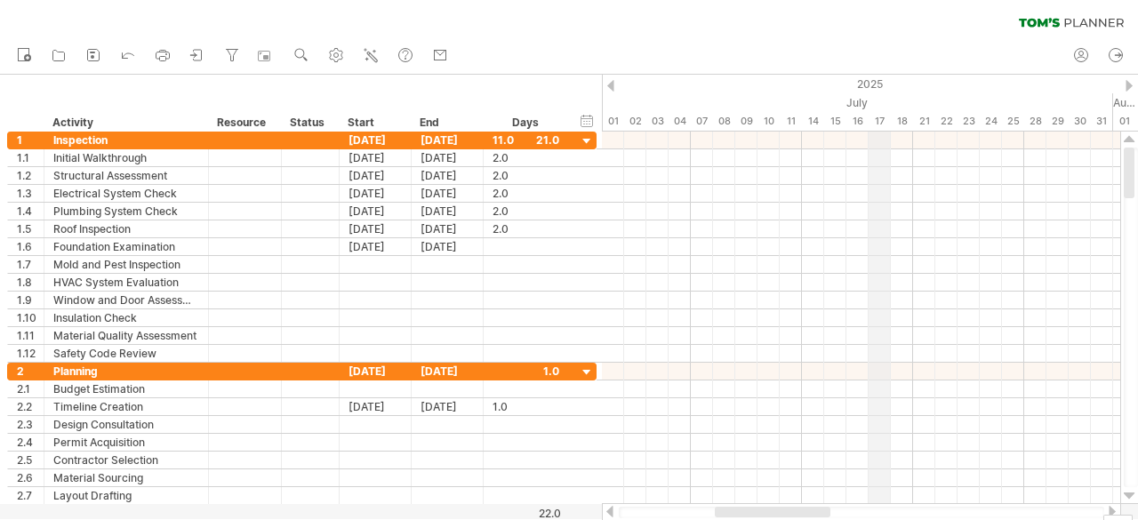
click at [887, 127] on div "17" at bounding box center [880, 121] width 22 height 19
click at [887, 114] on div "17" at bounding box center [880, 121] width 22 height 19
